Goal: Use online tool/utility: Utilize a website feature to perform a specific function

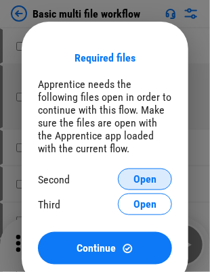
click at [145, 180] on span "Open" at bounding box center [144, 179] width 23 height 11
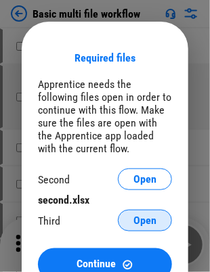
click at [145, 221] on span "Open" at bounding box center [144, 220] width 23 height 11
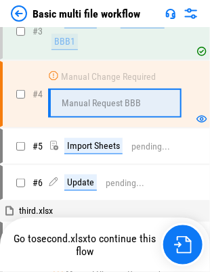
scroll to position [245, 0]
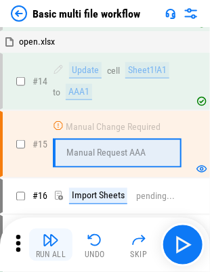
click at [51, 244] on img "button" at bounding box center [51, 240] width 16 height 16
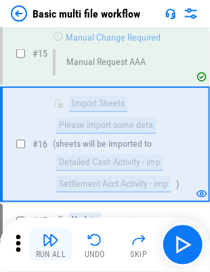
click at [51, 244] on img "button" at bounding box center [51, 240] width 16 height 16
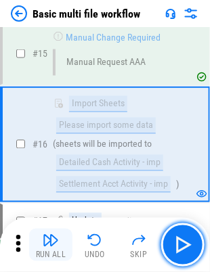
scroll to position [799, 0]
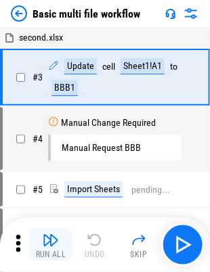
click at [51, 244] on img "button" at bounding box center [51, 240] width 16 height 16
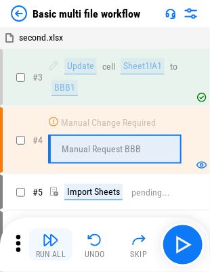
click at [51, 244] on img "button" at bounding box center [51, 240] width 16 height 16
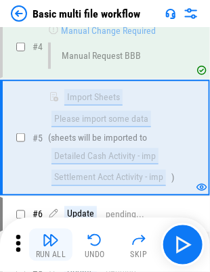
click at [51, 244] on img "button" at bounding box center [51, 240] width 16 height 16
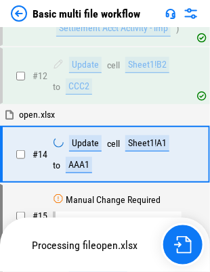
scroll to position [722, 0]
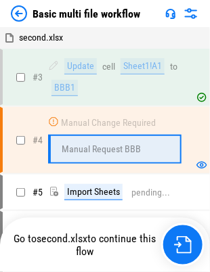
scroll to position [178, 0]
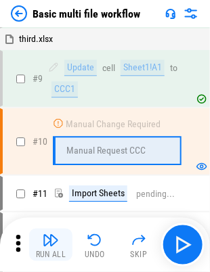
click at [51, 244] on img "button" at bounding box center [51, 240] width 16 height 16
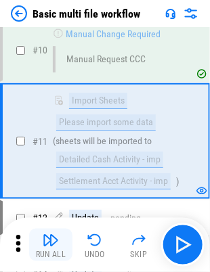
click at [51, 244] on img "button" at bounding box center [51, 240] width 16 height 16
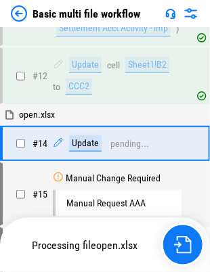
scroll to position [722, 0]
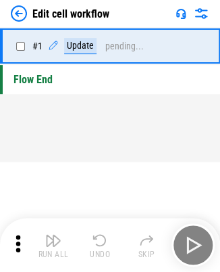
click at [53, 244] on img "button" at bounding box center [53, 240] width 16 height 16
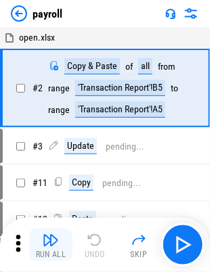
click at [51, 244] on img "button" at bounding box center [51, 240] width 16 height 16
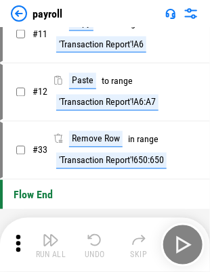
scroll to position [30, 0]
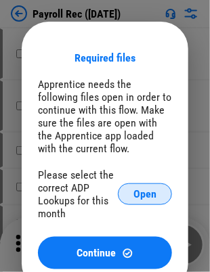
click at [145, 195] on span "Open" at bounding box center [144, 194] width 23 height 11
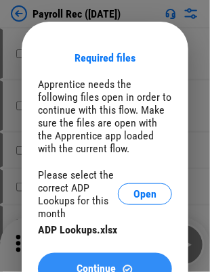
click at [105, 264] on span "Continue" at bounding box center [96, 269] width 39 height 11
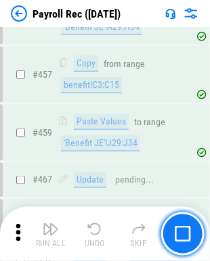
scroll to position [7031, 0]
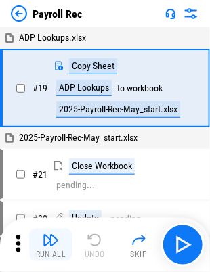
click at [51, 244] on img "button" at bounding box center [51, 240] width 16 height 16
